Goal: Complete application form

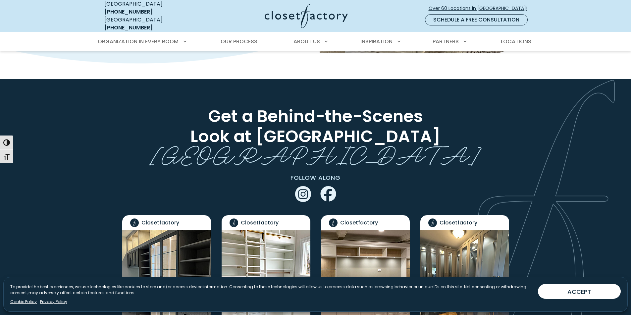
scroll to position [1026, 0]
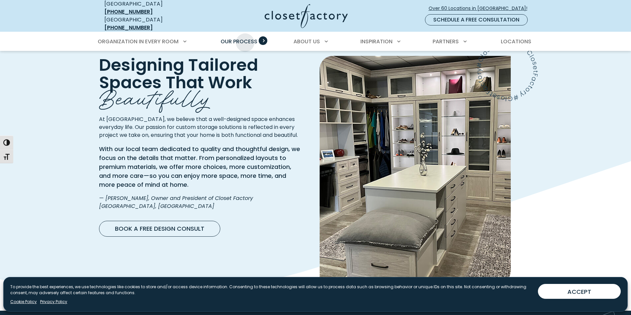
click at [245, 38] on span "Our Process" at bounding box center [238, 42] width 37 height 8
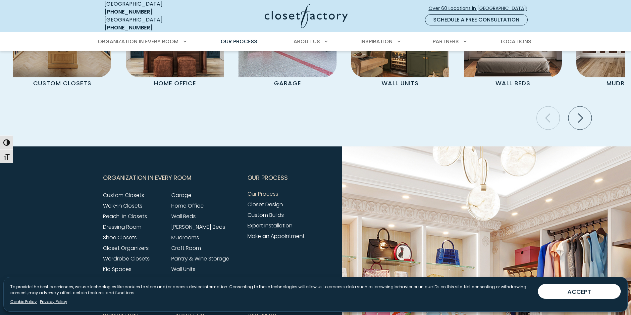
scroll to position [1556, 0]
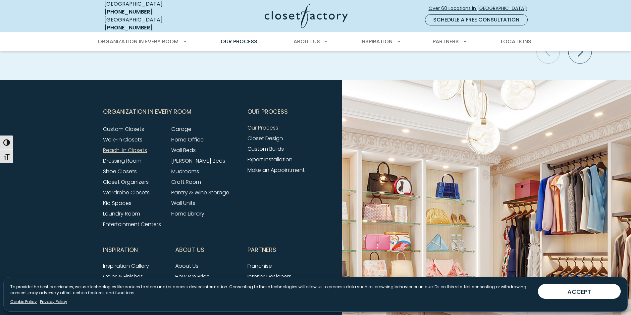
click at [121, 147] on link "Reach-In Closets" at bounding box center [125, 151] width 44 height 8
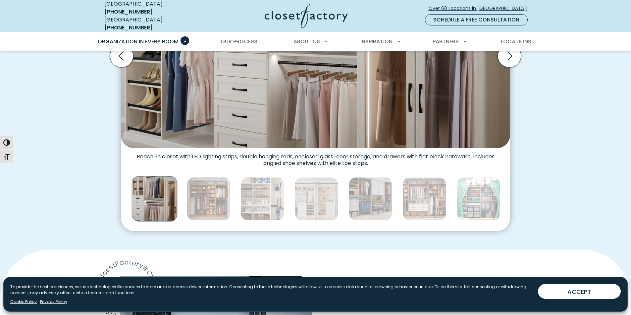
scroll to position [331, 0]
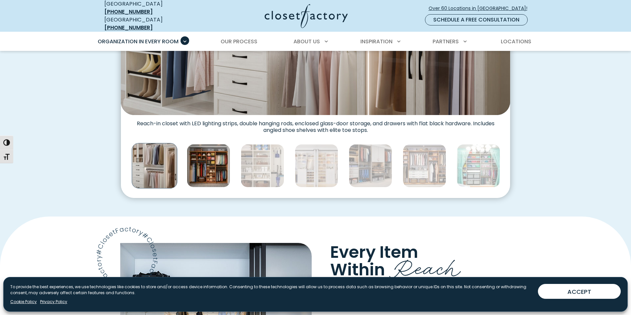
click at [209, 165] on img "Thumbnail Gallery" at bounding box center [208, 165] width 43 height 43
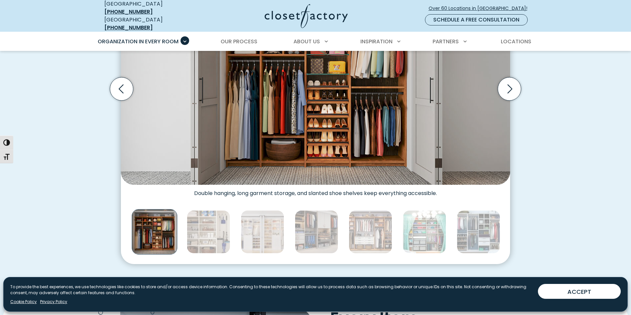
scroll to position [298, 0]
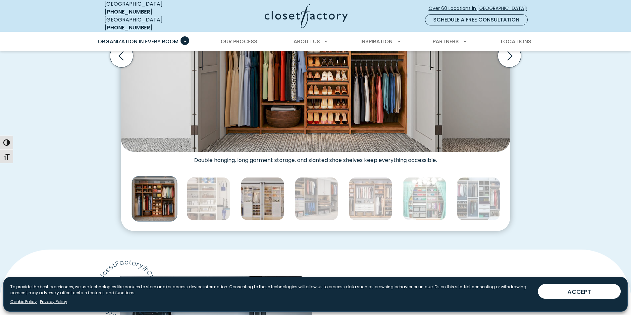
click at [268, 195] on img "Thumbnail Gallery" at bounding box center [262, 198] width 43 height 43
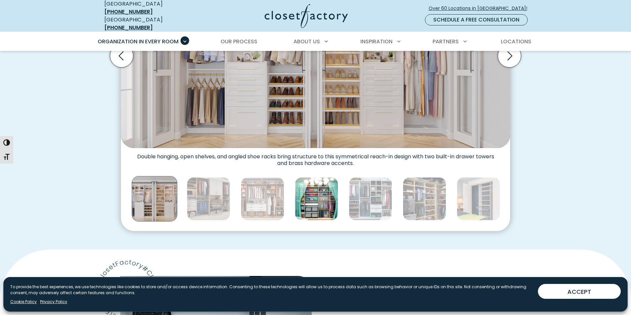
click at [321, 201] on img "Thumbnail Gallery" at bounding box center [316, 198] width 43 height 43
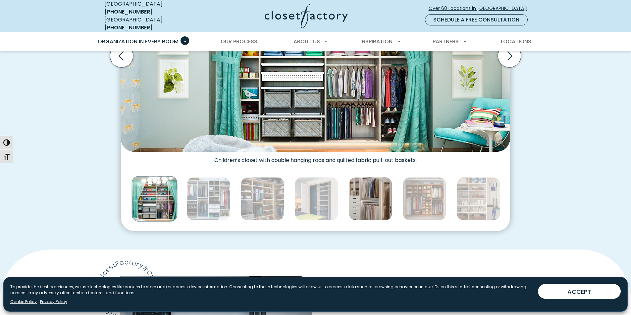
click at [359, 197] on img "Thumbnail Gallery" at bounding box center [370, 198] width 43 height 43
click at [365, 196] on img "Thumbnail Gallery" at bounding box center [370, 198] width 43 height 43
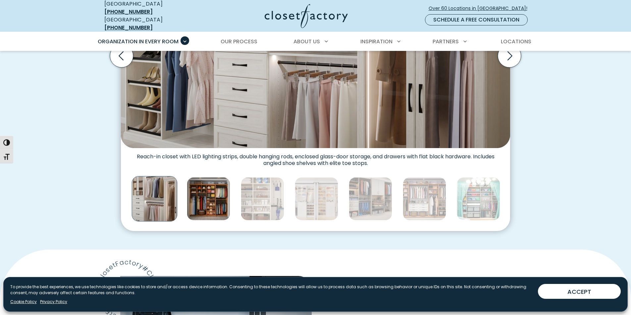
click at [219, 198] on img "Thumbnail Gallery" at bounding box center [208, 198] width 43 height 43
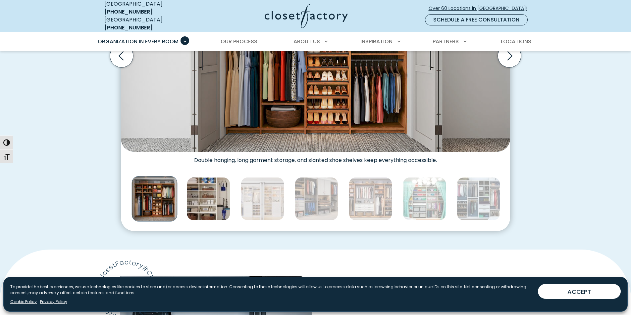
click at [219, 200] on img "Thumbnail Gallery" at bounding box center [208, 198] width 43 height 43
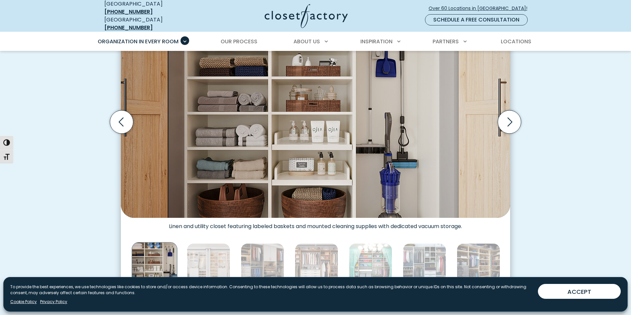
scroll to position [264, 0]
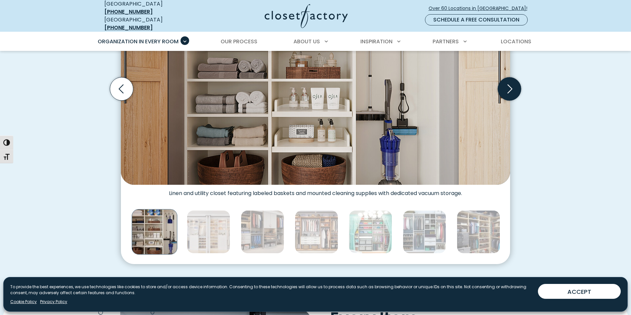
click at [515, 85] on icon "Next slide" at bounding box center [508, 88] width 23 height 23
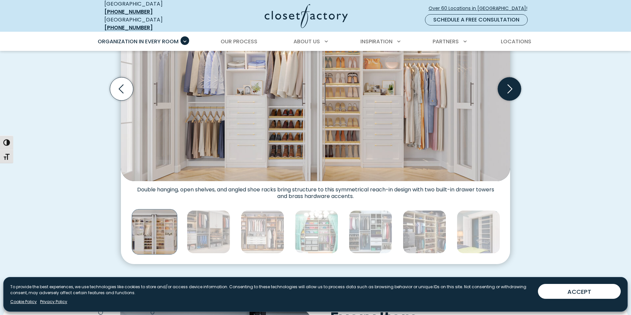
click at [514, 84] on icon "Next slide" at bounding box center [508, 88] width 23 height 23
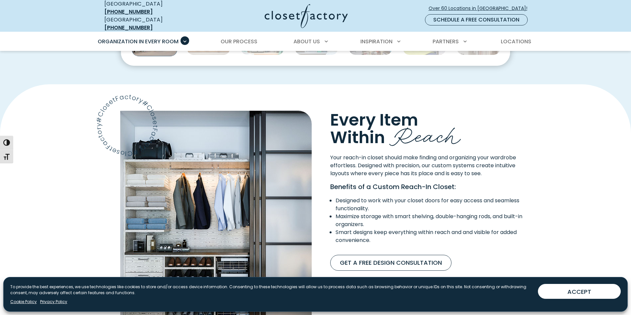
scroll to position [496, 0]
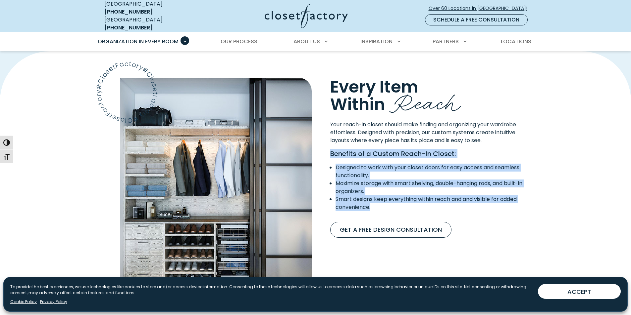
drag, startPoint x: 327, startPoint y: 150, endPoint x: 519, endPoint y: 204, distance: 199.6
click at [519, 204] on div "Your reach-in closet should make finding and organizing your wardrobe effortles…" at bounding box center [431, 169] width 210 height 96
click at [520, 204] on li "Smart designs keep everything within reach and and visible for added convenienc…" at bounding box center [433, 204] width 197 height 16
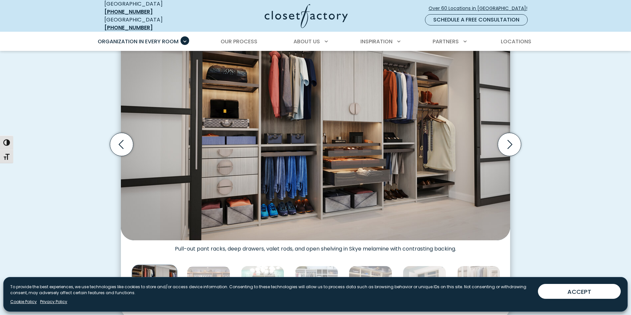
scroll to position [0, 0]
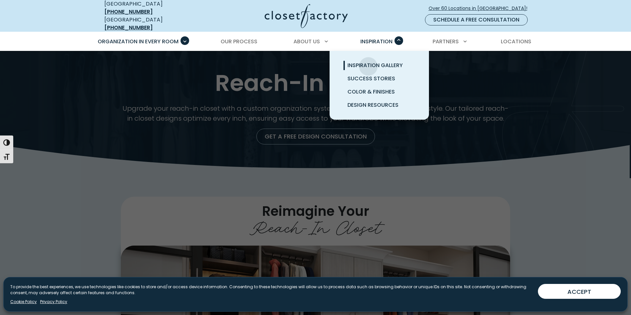
click at [368, 62] on span "Inspiration Gallery" at bounding box center [374, 66] width 55 height 8
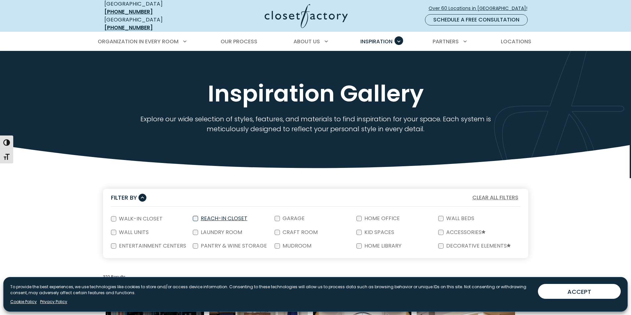
click at [219, 216] on label "Reach-In Closet" at bounding box center [223, 218] width 51 height 5
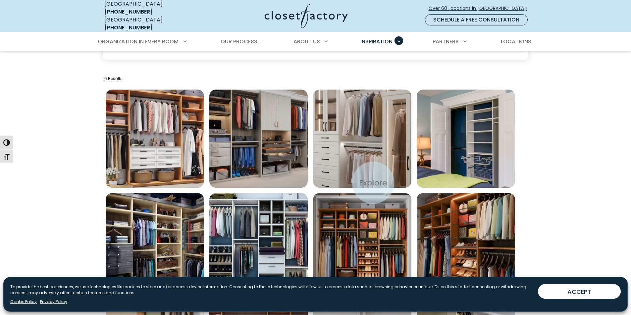
scroll to position [165, 0]
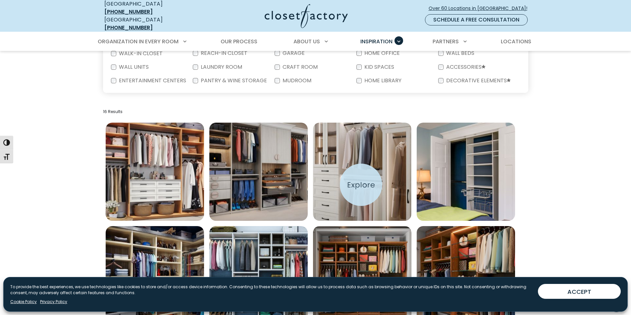
click at [361, 185] on img "Open inspiration gallery to preview enlarged image" at bounding box center [362, 172] width 98 height 98
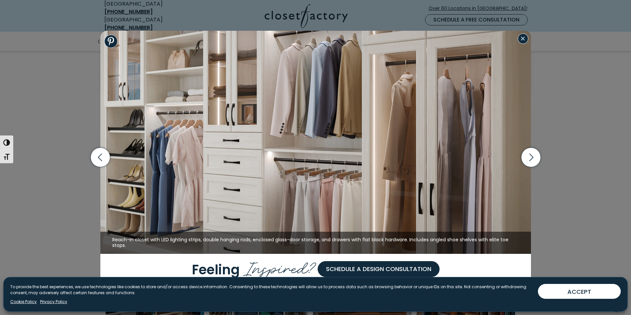
click at [523, 42] on button "Close modal" at bounding box center [522, 38] width 11 height 11
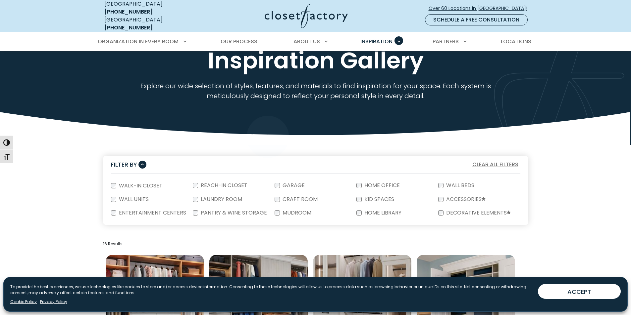
scroll to position [0, 0]
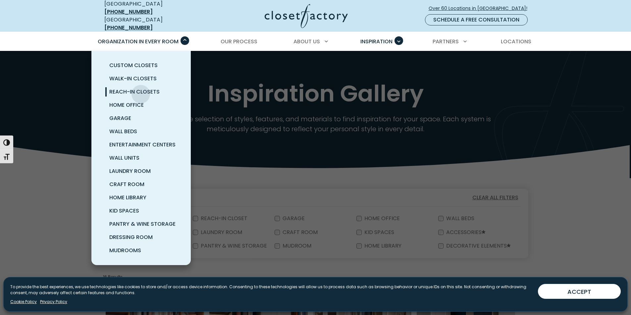
click at [141, 89] on span "Reach-In Closets" at bounding box center [134, 92] width 50 height 8
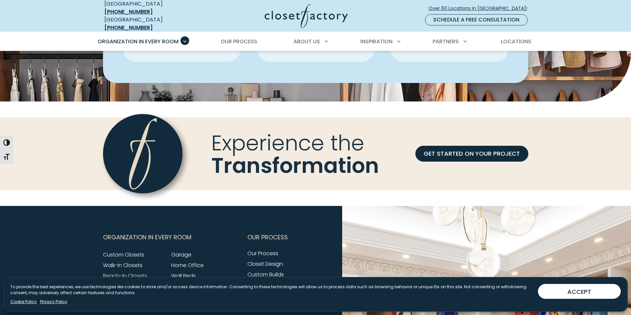
scroll to position [2052, 0]
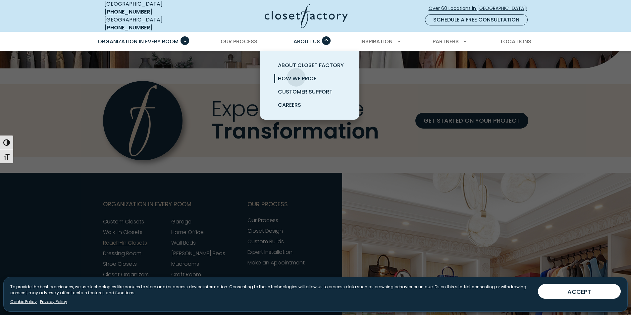
click at [296, 75] on span "How We Price" at bounding box center [297, 79] width 38 height 8
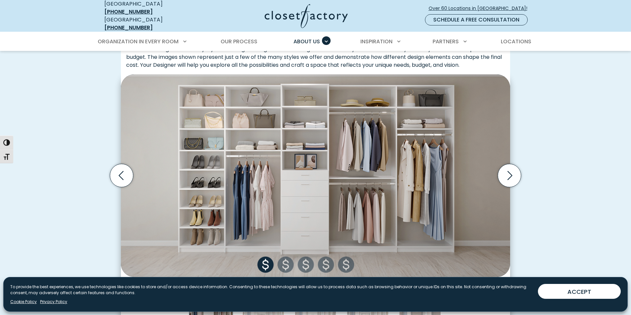
scroll to position [232, 0]
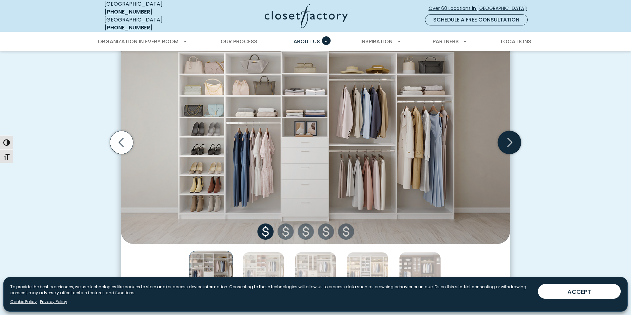
click at [503, 140] on icon "Next slide" at bounding box center [508, 142] width 23 height 23
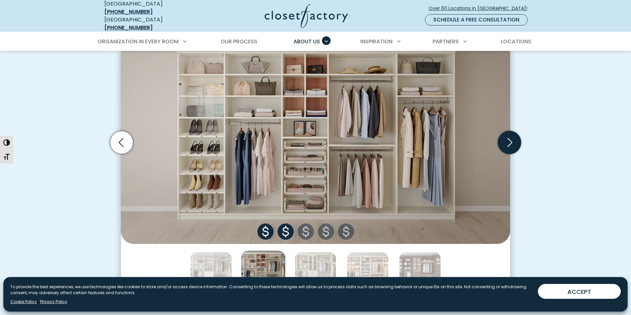
click at [503, 140] on icon "Next slide" at bounding box center [508, 142] width 23 height 23
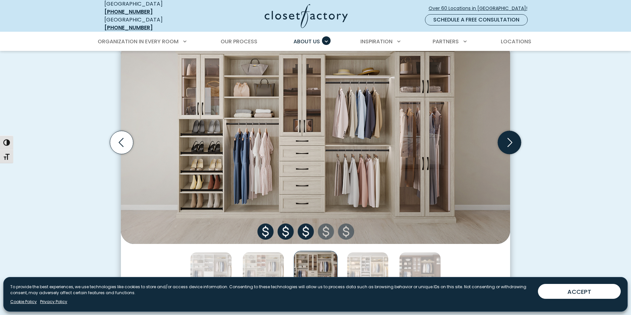
click at [502, 140] on icon "Next slide" at bounding box center [508, 142] width 23 height 23
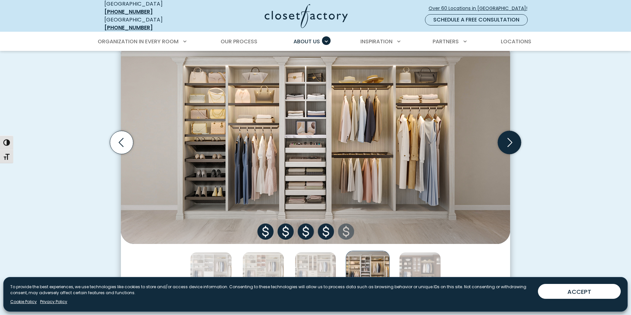
click at [499, 140] on icon "Next slide" at bounding box center [508, 142] width 23 height 23
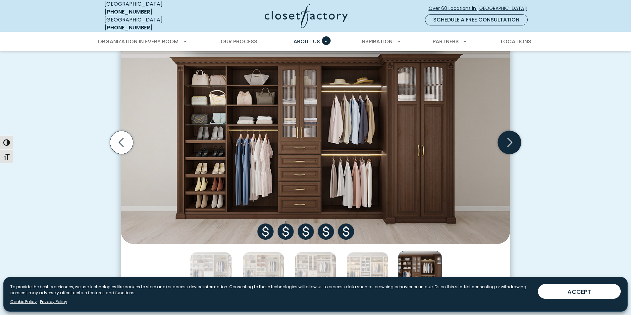
click at [496, 140] on icon "Next slide" at bounding box center [509, 142] width 28 height 28
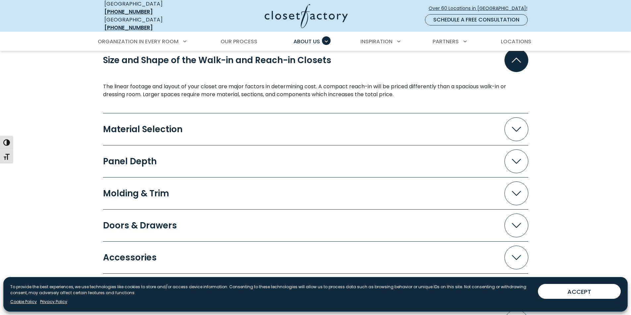
scroll to position [695, 0]
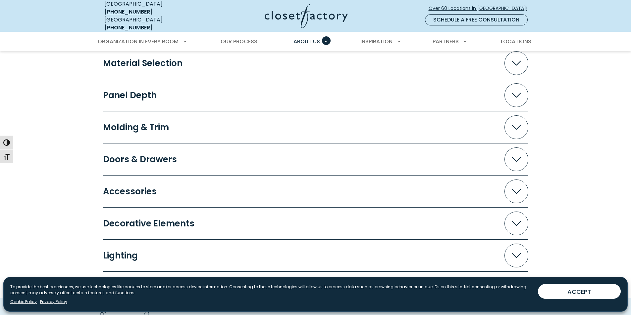
click at [514, 125] on icon "Accordion" at bounding box center [515, 127] width 9 height 5
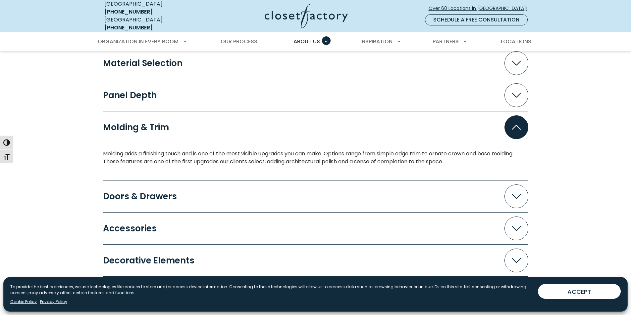
click at [514, 125] on icon "Accordion" at bounding box center [515, 127] width 9 height 5
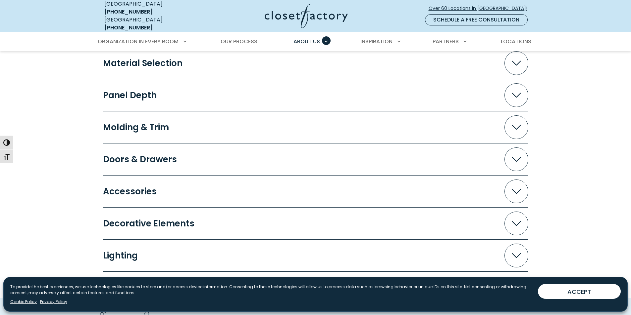
click at [513, 151] on span "Accordion" at bounding box center [516, 160] width 24 height 24
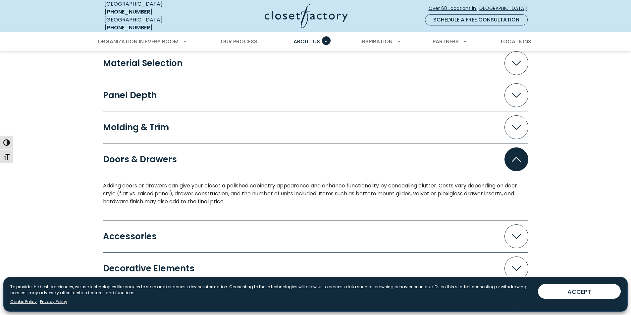
click at [514, 157] on icon "Accordion" at bounding box center [515, 159] width 9 height 5
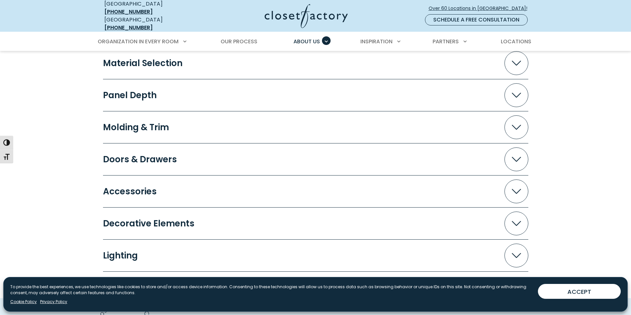
click at [516, 189] on icon "Accordion" at bounding box center [515, 191] width 9 height 5
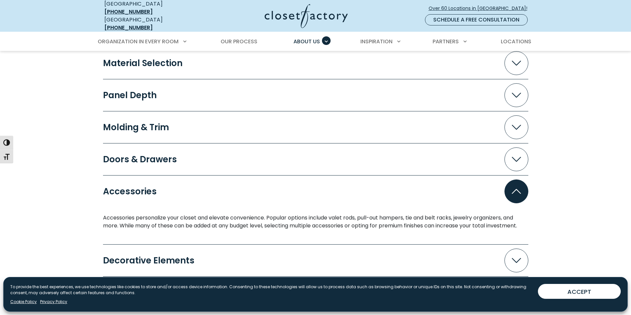
click at [516, 189] on icon "Accordion" at bounding box center [515, 191] width 9 height 5
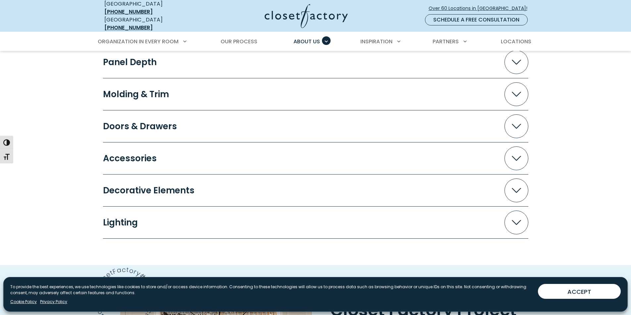
scroll to position [761, 0]
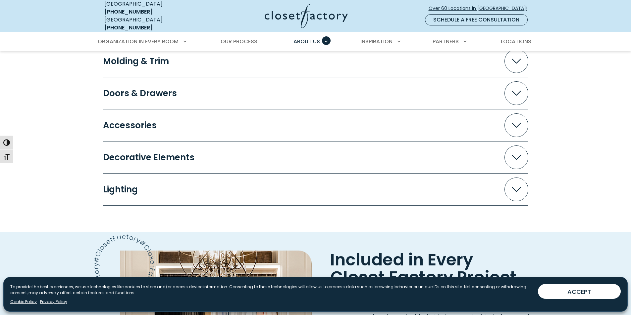
click at [512, 189] on span "Accordion" at bounding box center [516, 190] width 24 height 24
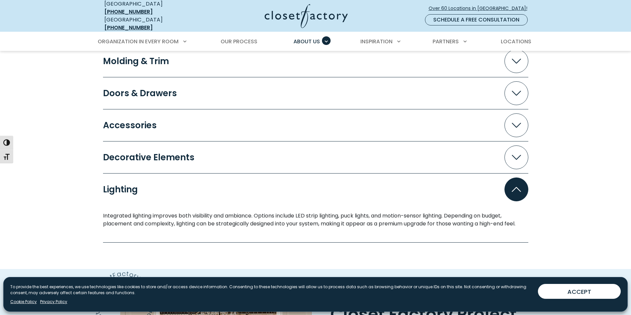
click at [506, 188] on span "Accordion" at bounding box center [516, 190] width 24 height 24
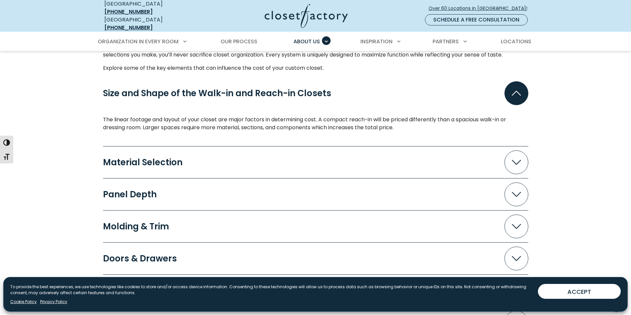
scroll to position [397, 0]
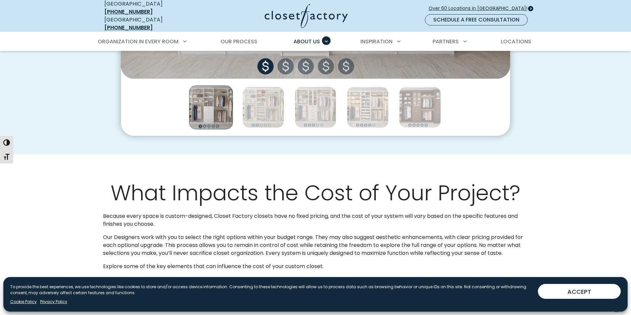
click at [479, 5] on span "Over 60 Locations in [GEOGRAPHIC_DATA]!" at bounding box center [480, 8] width 104 height 7
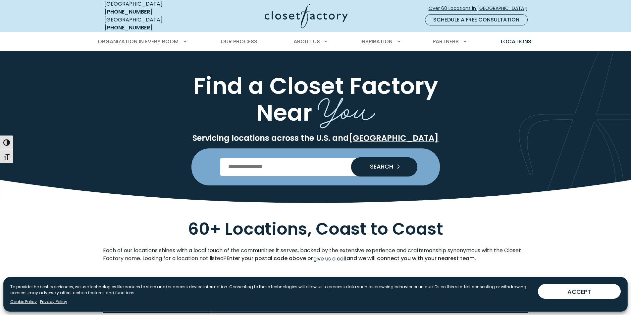
click at [306, 168] on input "Enter Postal Code" at bounding box center [315, 167] width 190 height 19
type input "*****"
click at [351, 158] on button "SEARCH" at bounding box center [384, 167] width 66 height 19
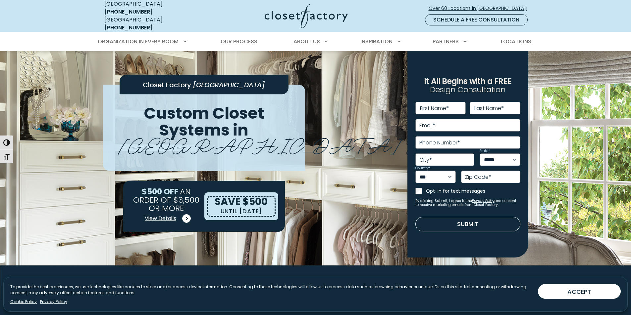
click at [172, 215] on span "View Details" at bounding box center [160, 219] width 31 height 8
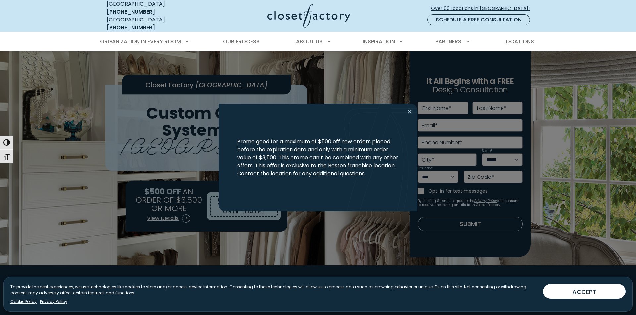
click at [409, 112] on button "Close modal" at bounding box center [410, 112] width 10 height 11
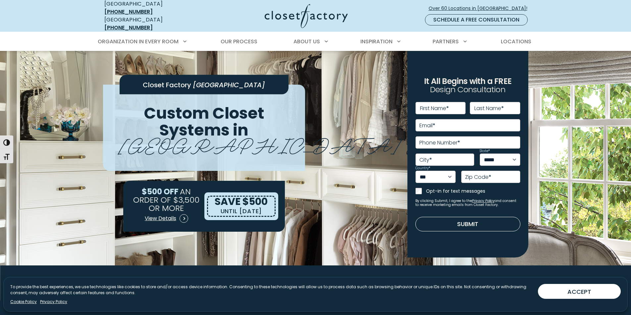
click at [431, 106] on label "First Name *" at bounding box center [434, 108] width 29 height 5
click at [431, 102] on input "First Name *" at bounding box center [440, 108] width 51 height 13
type input "*"
type input "******"
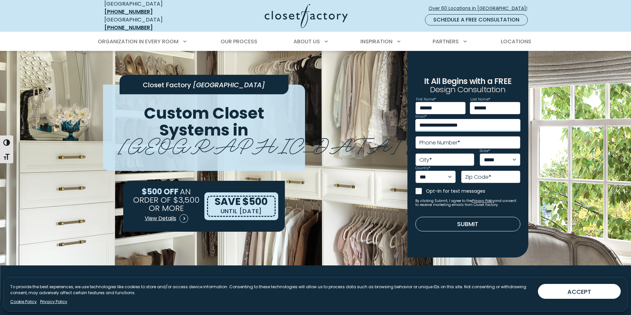
type input "**********"
click at [434, 156] on input "City *" at bounding box center [444, 160] width 59 height 13
type input "*****"
select select "**"
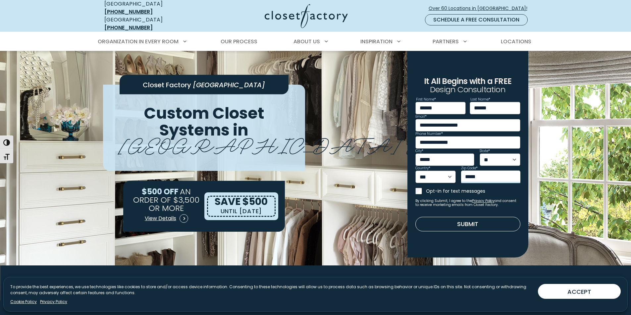
type input "*****"
